Goal: Task Accomplishment & Management: Manage account settings

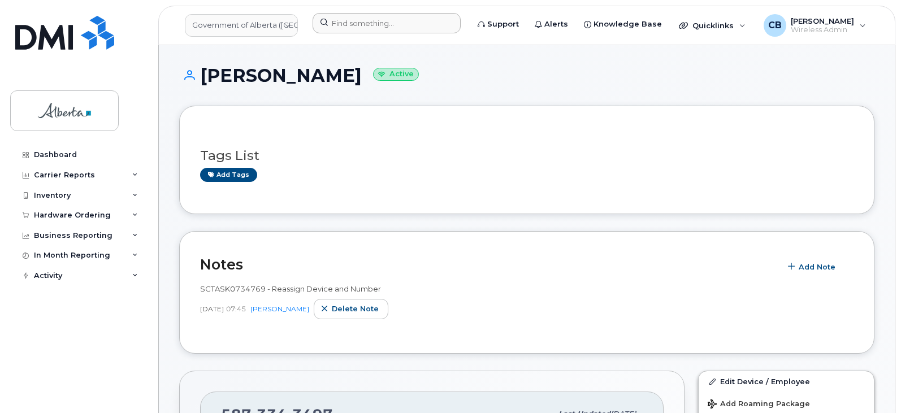
scroll to position [508, 0]
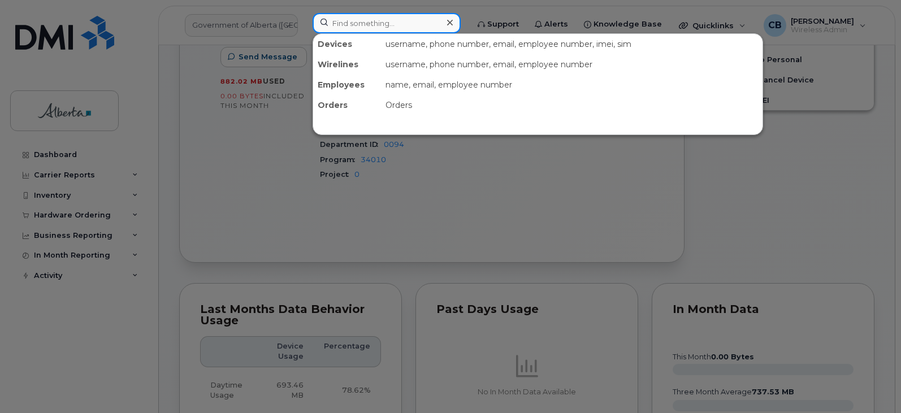
click at [359, 19] on input at bounding box center [386, 23] width 148 height 20
paste input "5879833509"
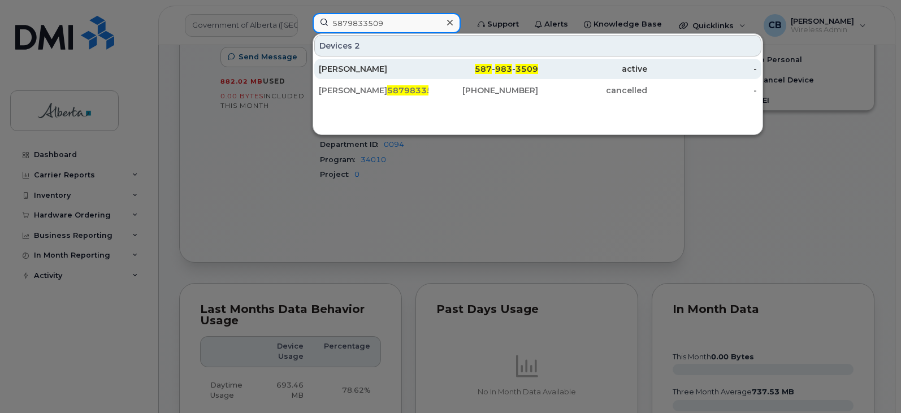
type input "5879833509"
click at [353, 66] on div "Rian Barrieau" at bounding box center [374, 68] width 110 height 11
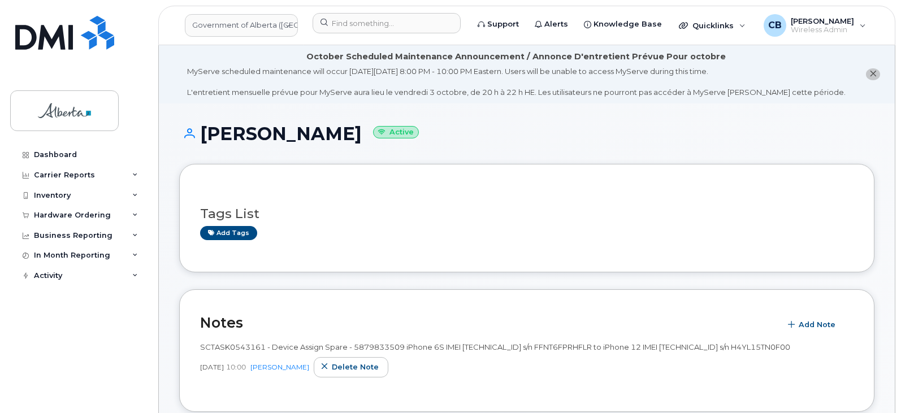
click at [872, 72] on icon "close notification" at bounding box center [872, 73] width 7 height 7
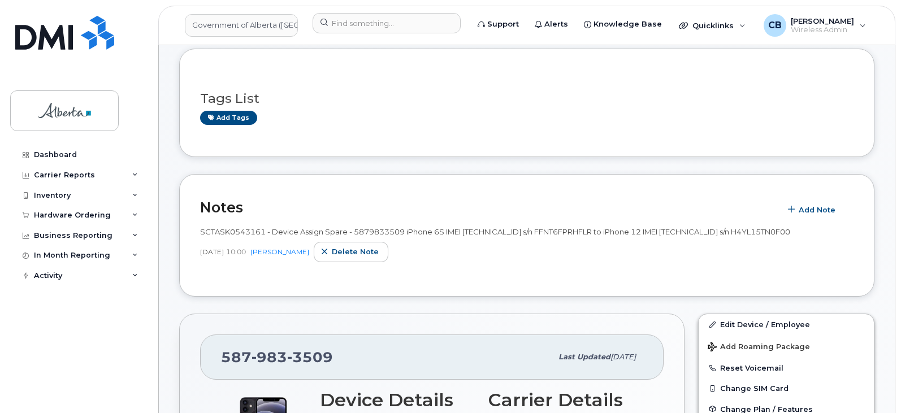
scroll to position [56, 0]
click at [817, 208] on span "Add Note" at bounding box center [816, 210] width 37 height 11
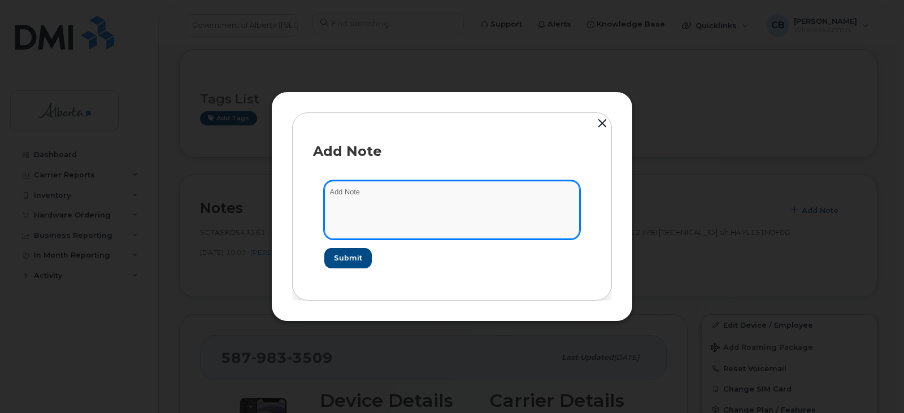
click at [389, 190] on textarea at bounding box center [451, 210] width 255 height 58
paste textarea "SCTASK0855624 Plan Cancel - (1) 5879833509 Repurpose Edmonton"
type textarea "SCTASK0855624 Plan Cancel - (1) 5879833509 Repurpose Edmonton"
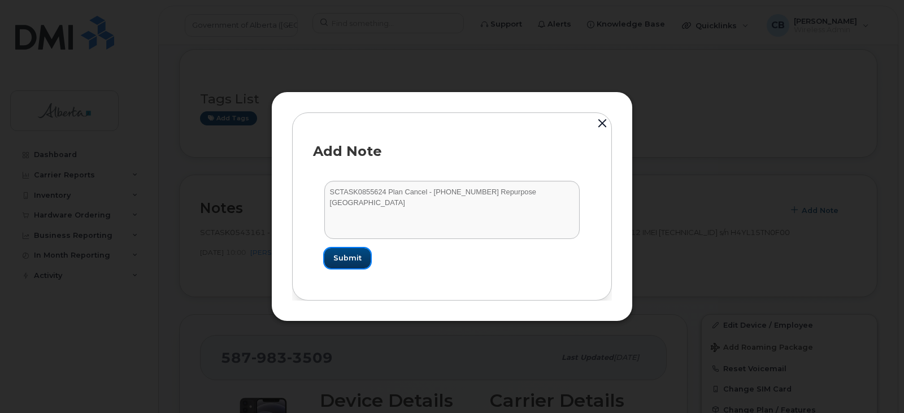
click at [359, 259] on span "Submit" at bounding box center [347, 258] width 28 height 11
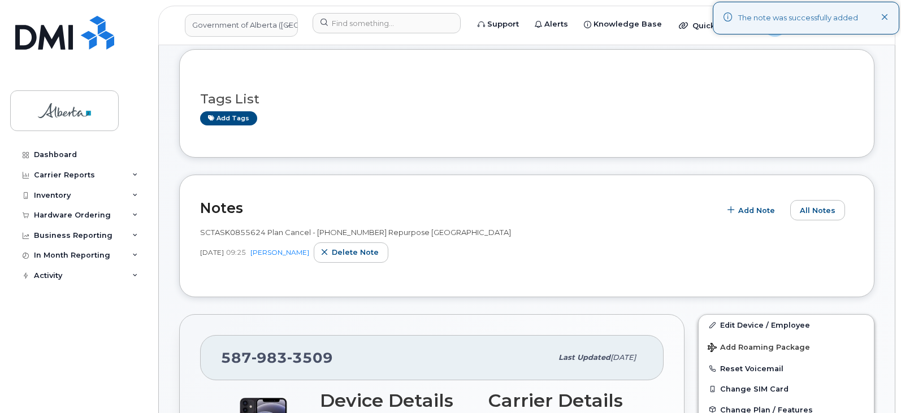
drag, startPoint x: 886, startPoint y: 15, endPoint x: 827, endPoint y: 25, distance: 60.8
click at [886, 15] on icon at bounding box center [884, 17] width 7 height 7
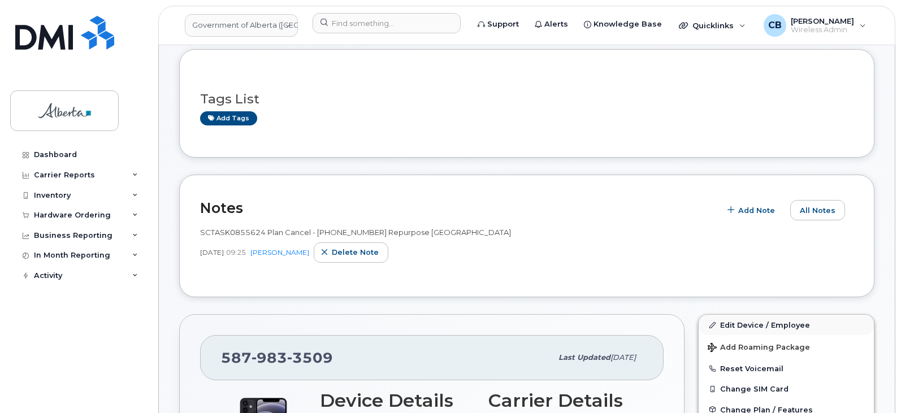
scroll to position [113, 0]
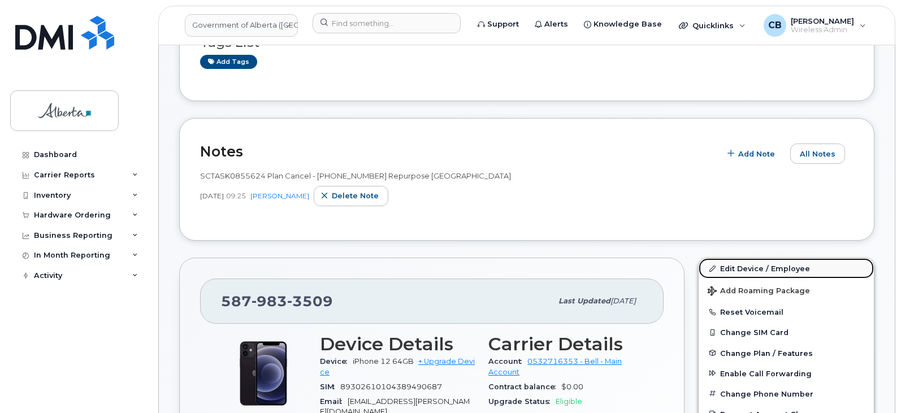
click at [734, 268] on link "Edit Device / Employee" at bounding box center [785, 268] width 175 height 20
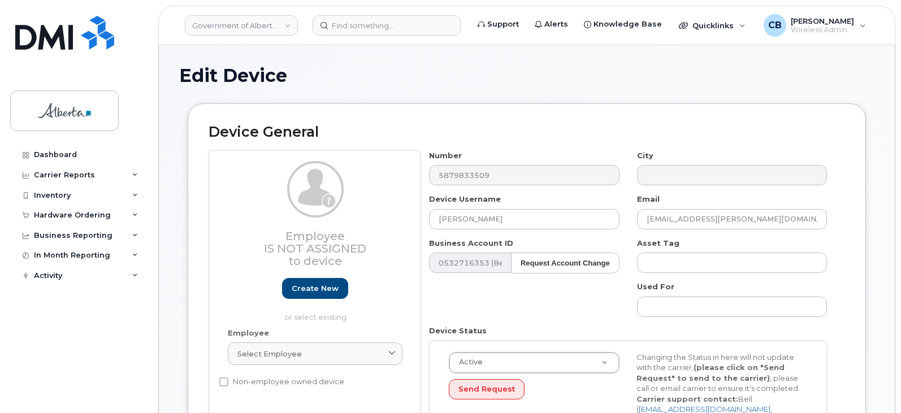
select select "4797682"
drag, startPoint x: 491, startPoint y: 219, endPoint x: 445, endPoint y: 216, distance: 46.9
click at [432, 220] on input "[PERSON_NAME]" at bounding box center [524, 219] width 190 height 20
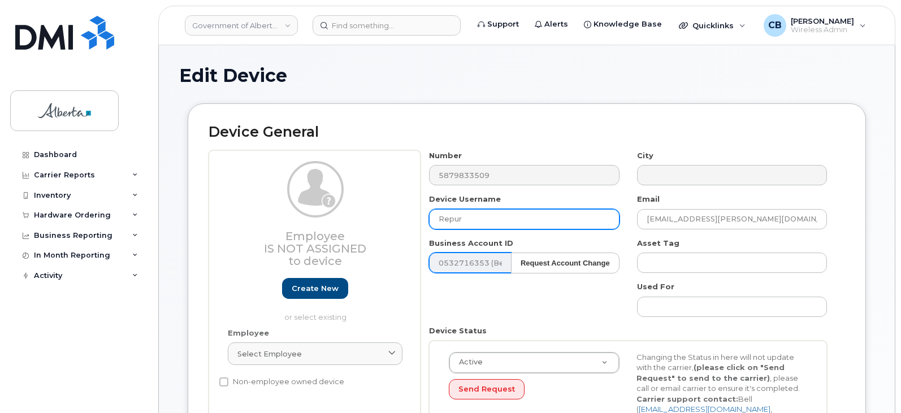
type input "Repurpose Edmonton"
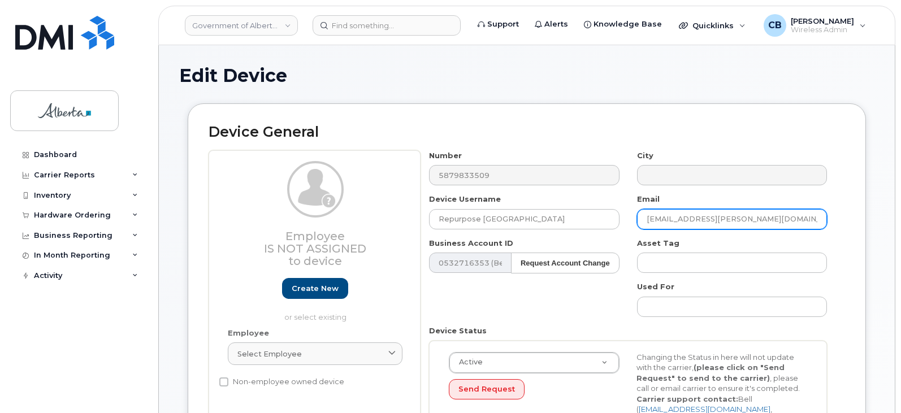
click at [745, 218] on input "Rian.Barrieau@gov.ab.ca" at bounding box center [732, 219] width 190 height 20
drag, startPoint x: 749, startPoint y: 220, endPoint x: 642, endPoint y: 224, distance: 106.8
click at [638, 224] on input "Rian.Barrieau@gov.ab.ca" at bounding box center [732, 219] width 190 height 20
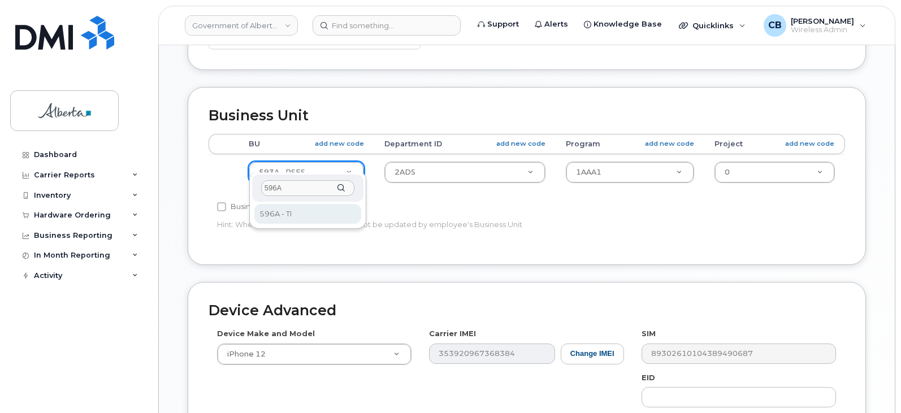
type input "596A"
select select "4797729"
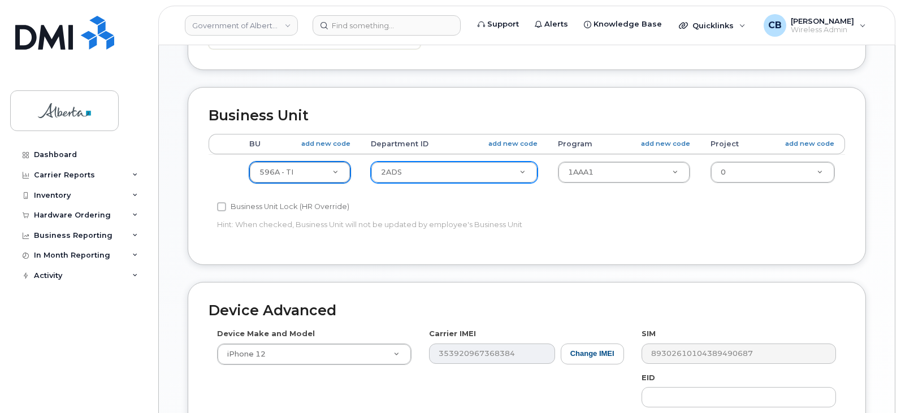
click at [474, 162] on div "2ADS" at bounding box center [454, 172] width 167 height 21
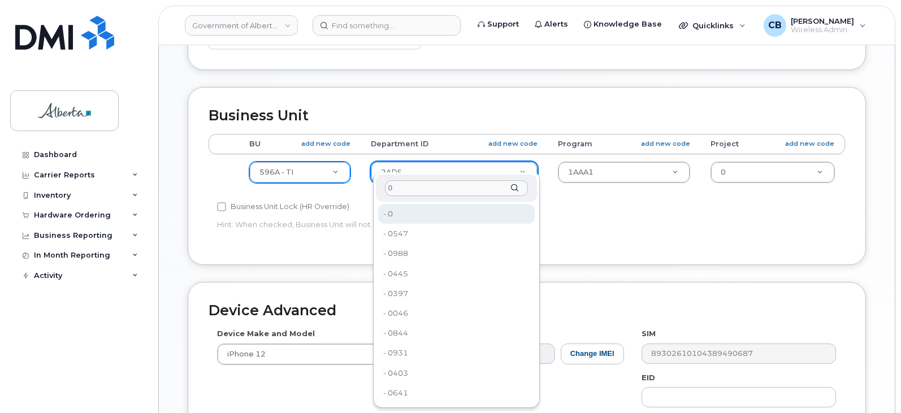
type input "0"
type input "4806341"
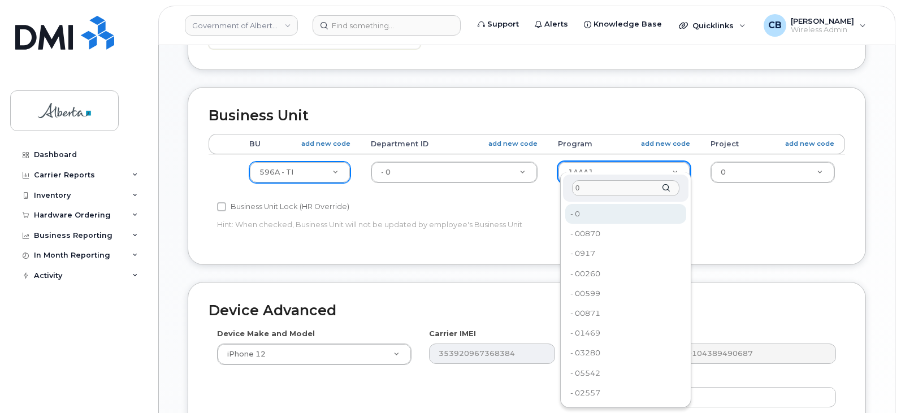
type input "0"
type input "4806366"
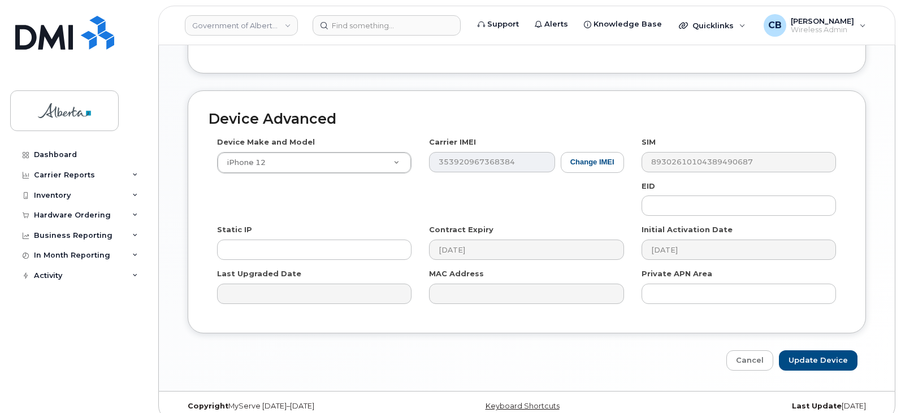
scroll to position [591, 0]
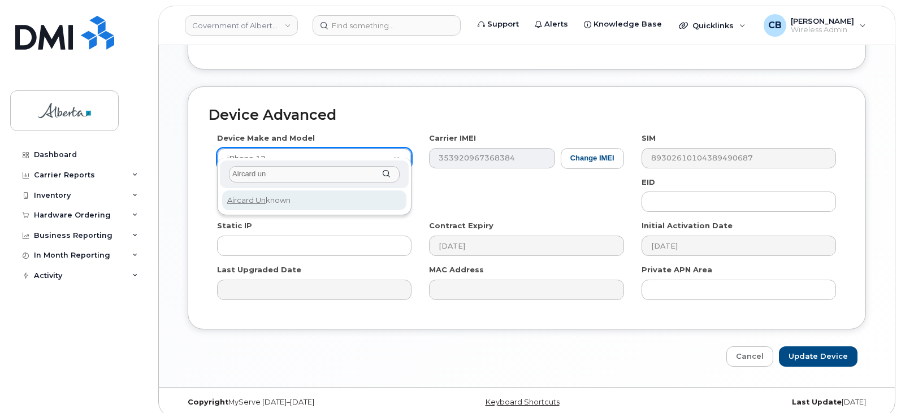
type input "Aircard un"
select select "971"
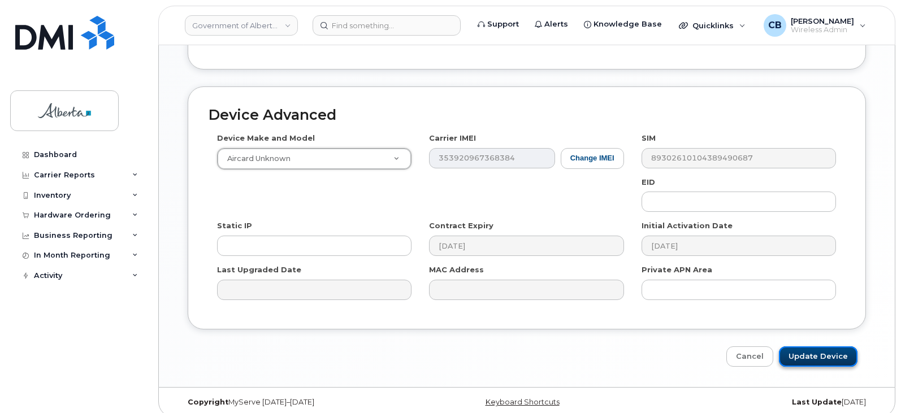
click at [809, 346] on input "Update Device" at bounding box center [817, 356] width 79 height 21
type input "Saving..."
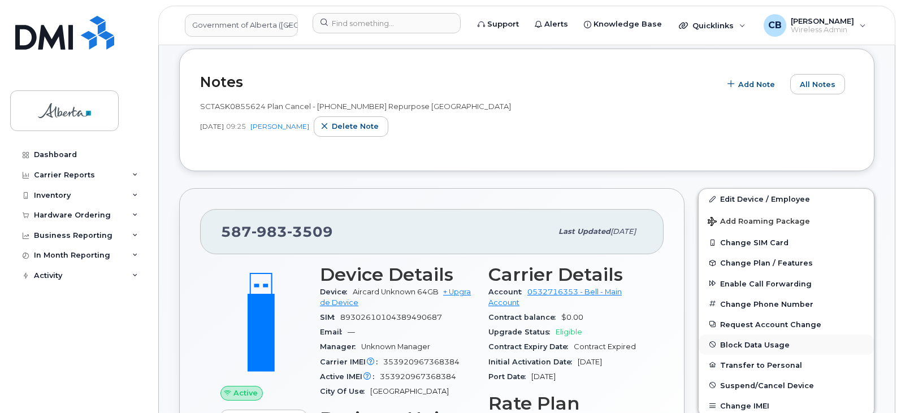
scroll to position [169, 0]
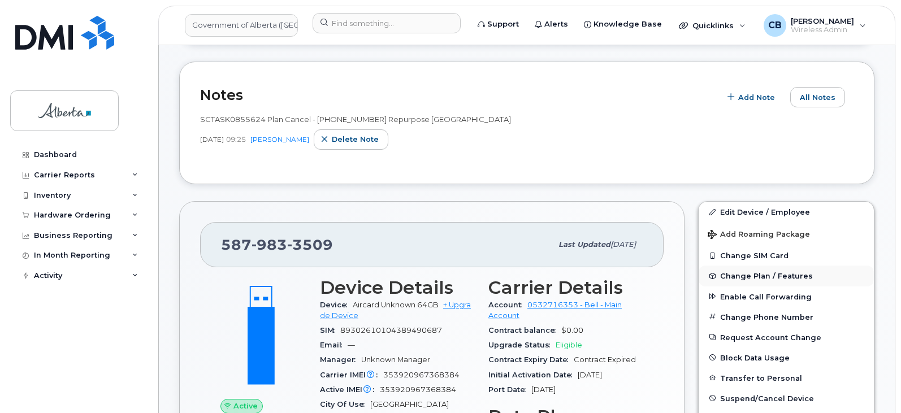
click at [748, 274] on span "Change Plan / Features" at bounding box center [766, 276] width 93 height 8
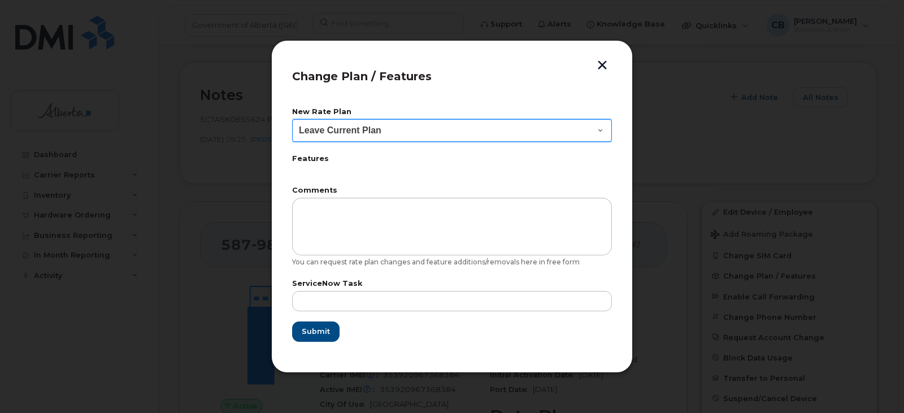
click at [597, 129] on select "Leave Current Plan GOA Data plan 9 30 d GOA–Unlimited Data Plan 9" at bounding box center [452, 130] width 320 height 23
select select "1790211"
click at [292, 119] on select "Leave Current Plan GOA Data plan 9 30 d GOA–Unlimited Data Plan 9" at bounding box center [452, 130] width 320 height 23
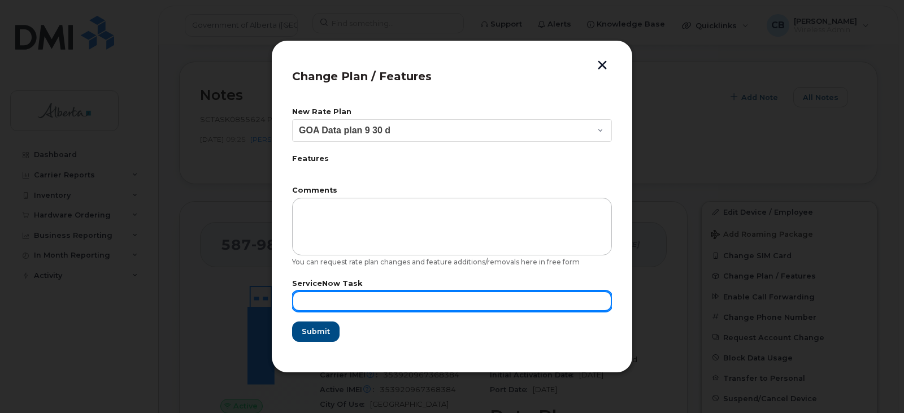
click at [327, 299] on input "text" at bounding box center [452, 301] width 320 height 20
paste input "SCTASK0849984"
type input "SCTASK0849984"
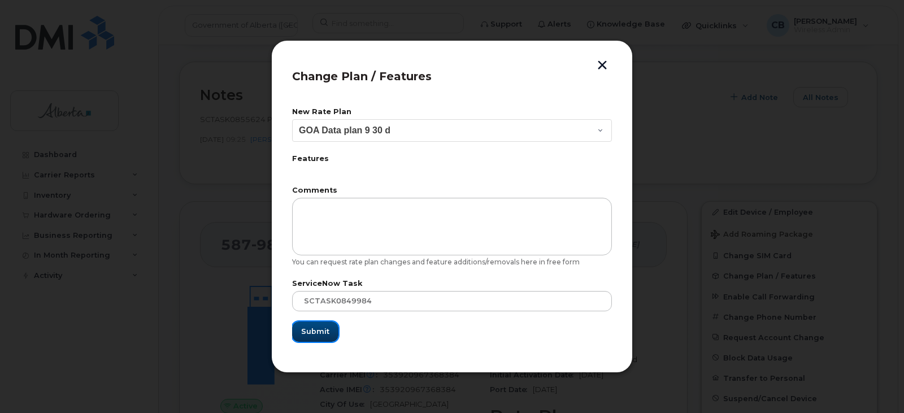
click at [316, 334] on span "Submit" at bounding box center [315, 331] width 28 height 11
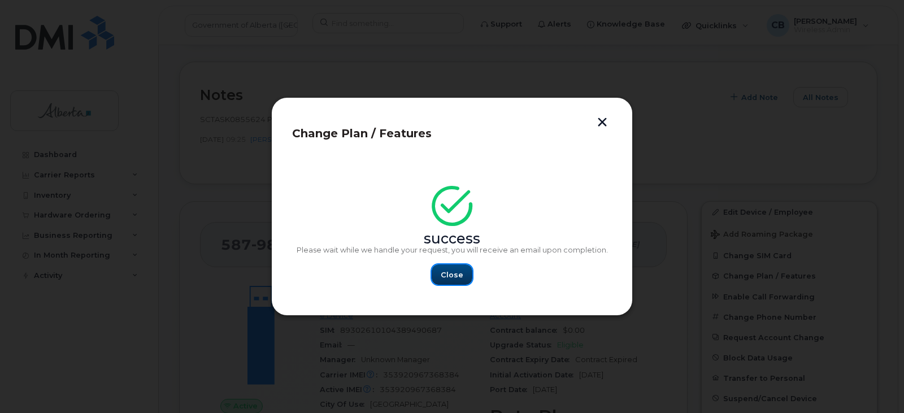
click at [446, 275] on span "Close" at bounding box center [452, 274] width 23 height 11
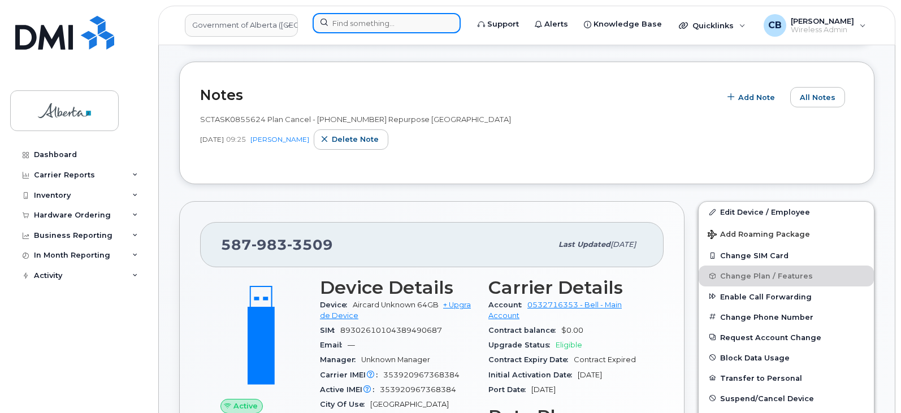
click at [336, 23] on input at bounding box center [386, 23] width 148 height 20
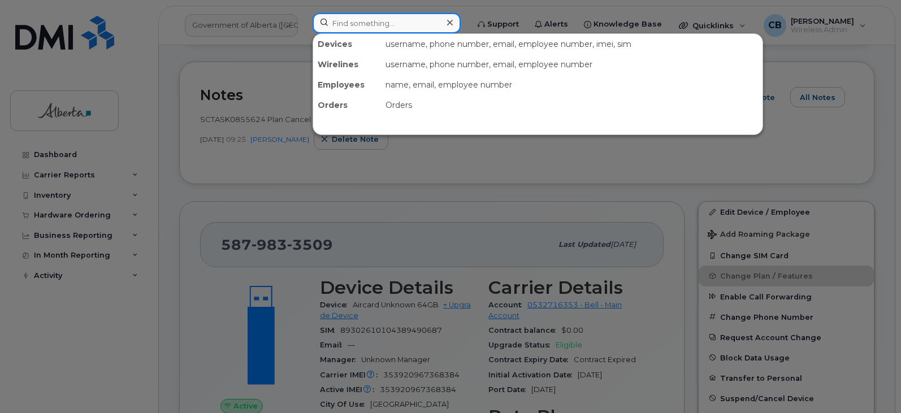
paste input "5873578765"
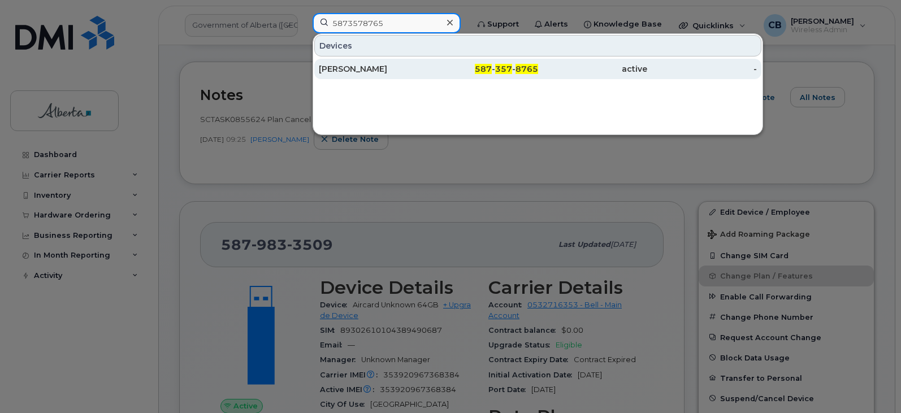
type input "5873578765"
click at [350, 69] on div "Laurie Maillet" at bounding box center [374, 68] width 110 height 11
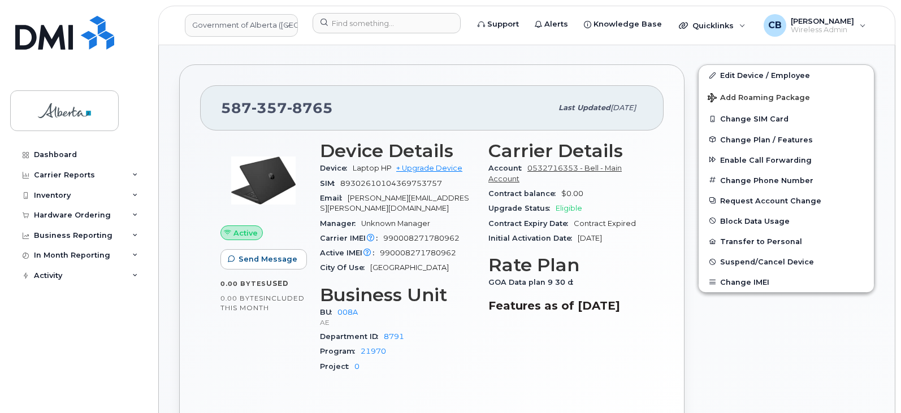
scroll to position [226, 0]
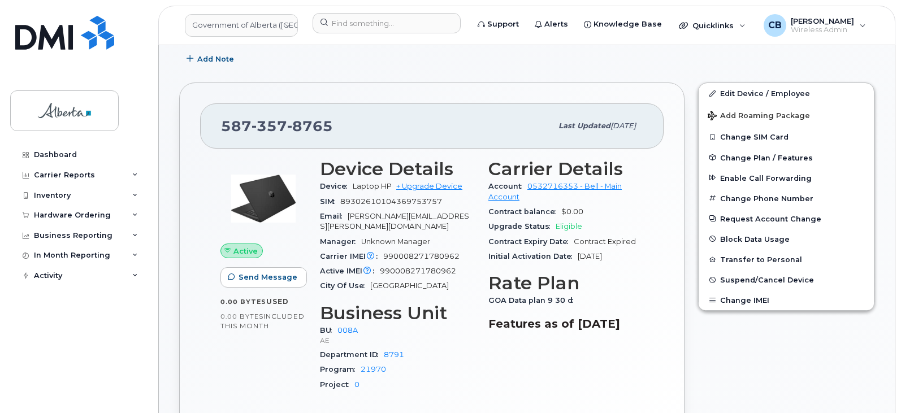
click at [391, 252] on span "990008271780962" at bounding box center [421, 256] width 76 height 8
copy span "990008271780962"
click at [460, 290] on div "Device Details Device Laptop HP + Upgrade Device SIM [TECHNICAL_ID] Email [PERS…" at bounding box center [397, 280] width 168 height 256
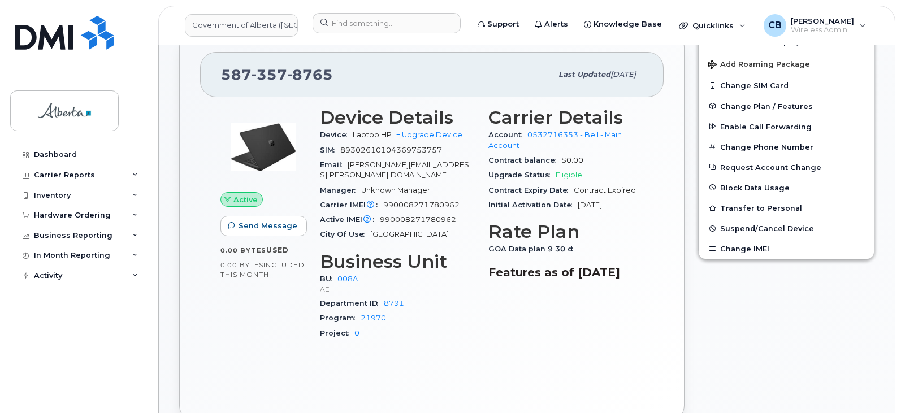
scroll to position [282, 0]
